Goal: Task Accomplishment & Management: Complete application form

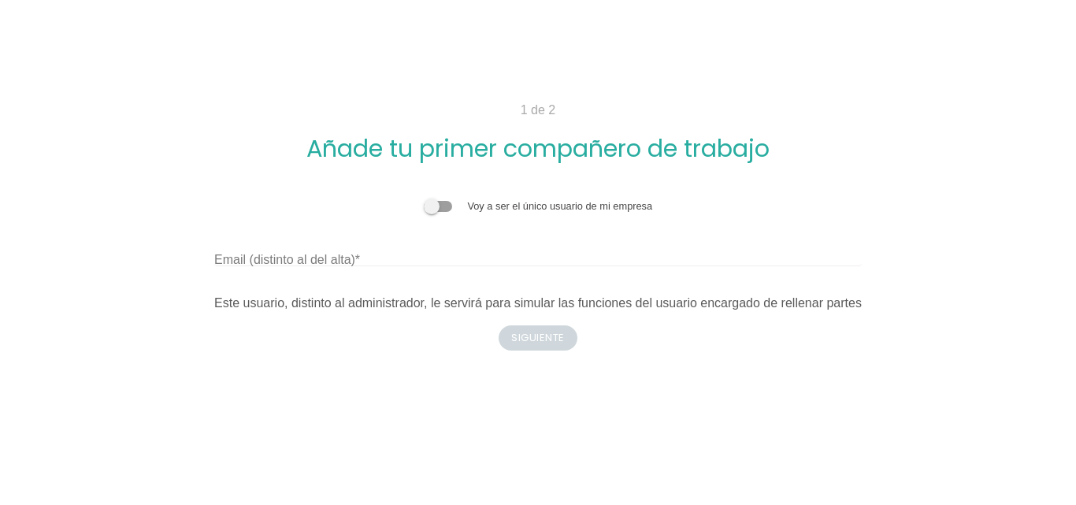
click at [317, 263] on label "Email (distinto al del alta)" at bounding box center [287, 260] width 146 height 19
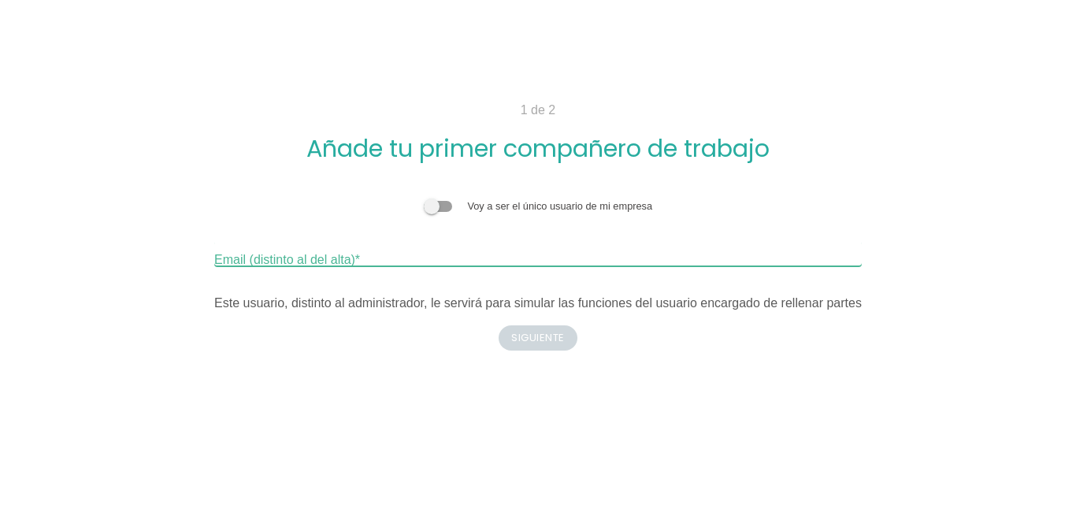
click at [317, 263] on input "Email (distinto al del alta)" at bounding box center [538, 253] width 648 height 25
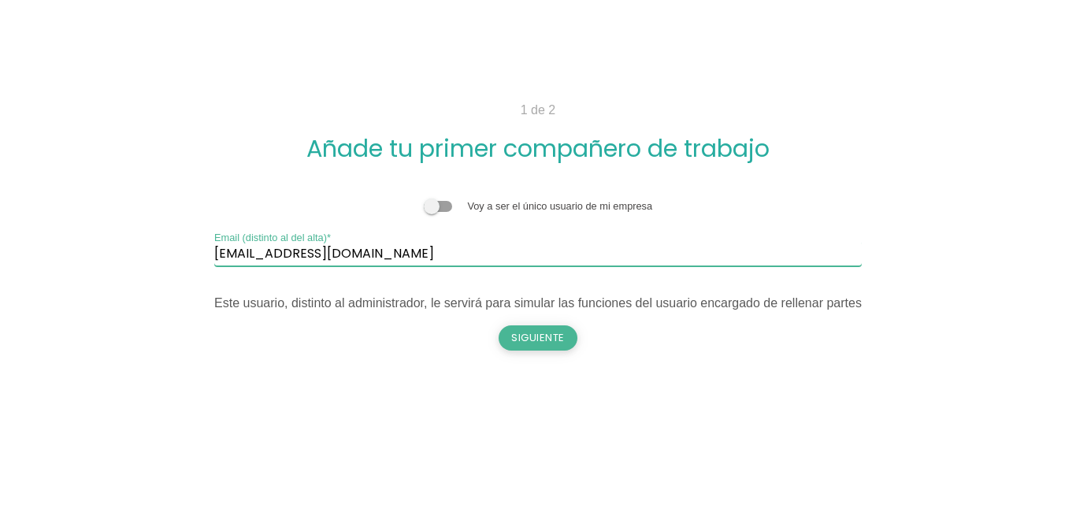
type input "[EMAIL_ADDRESS][DOMAIN_NAME]"
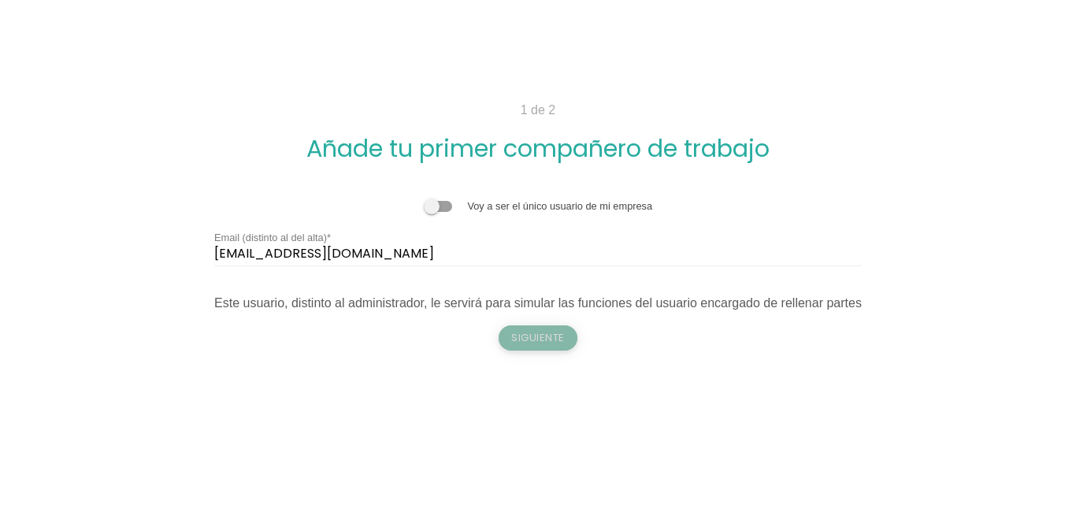
click at [529, 333] on button "Siguiente" at bounding box center [538, 337] width 79 height 25
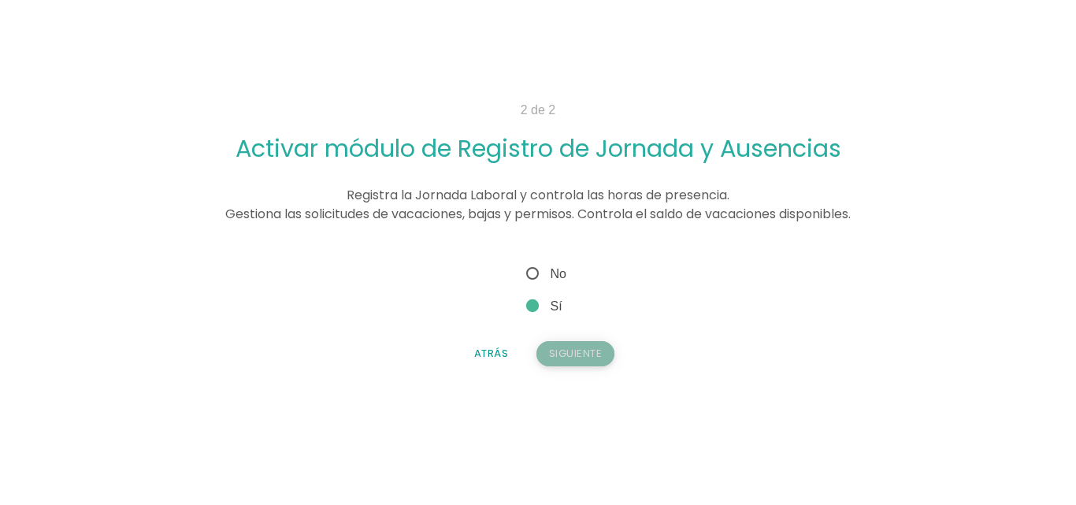
click at [577, 353] on button "Siguiente" at bounding box center [576, 353] width 79 height 25
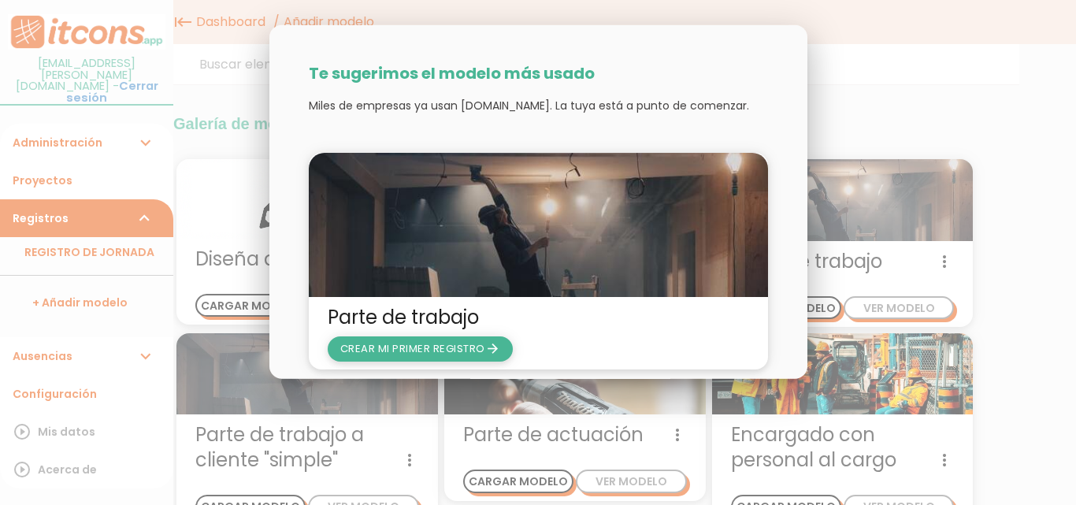
click at [425, 353] on span "CREAR MI PRIMER REGISTRO arrow_forward" at bounding box center [420, 347] width 160 height 15
